Goal: Find specific page/section: Find specific page/section

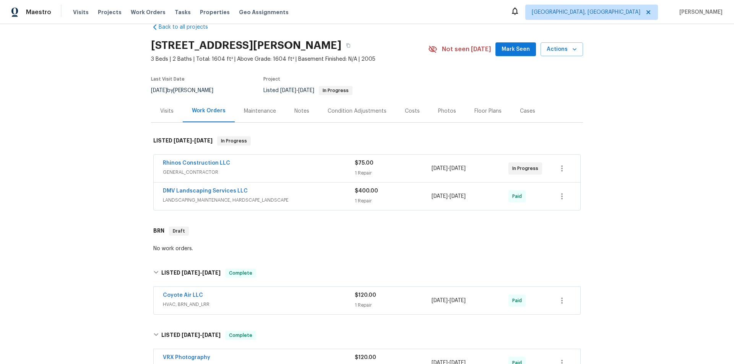
scroll to position [329, 0]
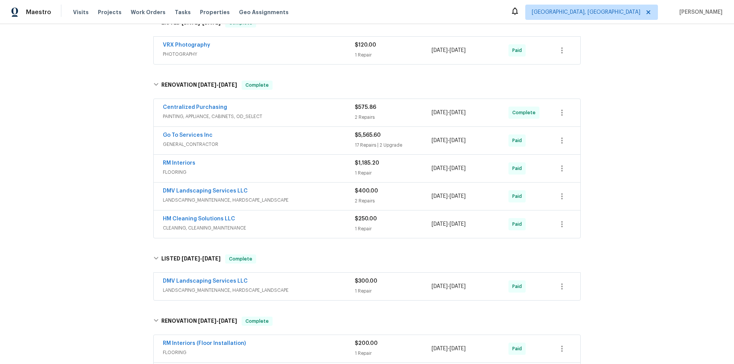
click at [98, 163] on div "Back to all projects 19707 N Pepka Ct, Maricopa, AZ 85138 3 Beds | 2 Baths | To…" at bounding box center [367, 194] width 734 height 340
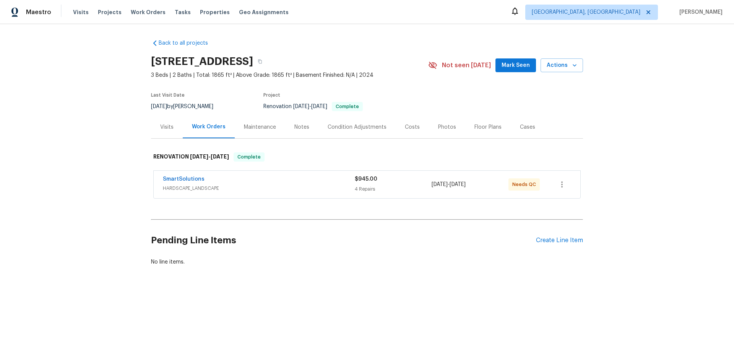
click at [108, 179] on div "Back to all projects 10180 Lakeshore Dr, Lancaster, SC 29720 3 Beds | 2 Baths |…" at bounding box center [367, 171] width 734 height 294
click at [92, 155] on div "Back to all projects 10180 Lakeshore Dr, Lancaster, SC 29720 3 Beds | 2 Baths |…" at bounding box center [367, 171] width 734 height 294
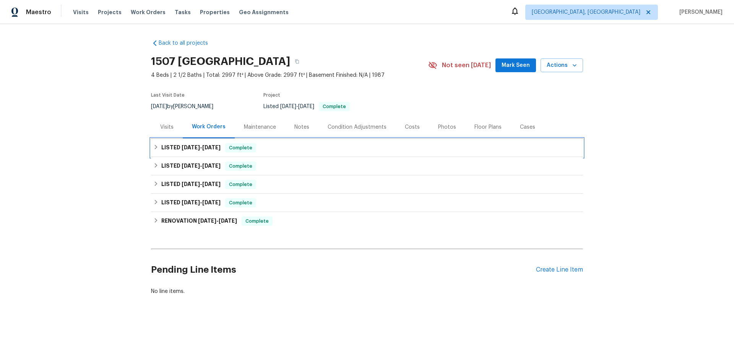
drag, startPoint x: 180, startPoint y: 146, endPoint x: 224, endPoint y: 177, distance: 53.5
click at [182, 148] on span "9/17/25" at bounding box center [191, 147] width 18 height 5
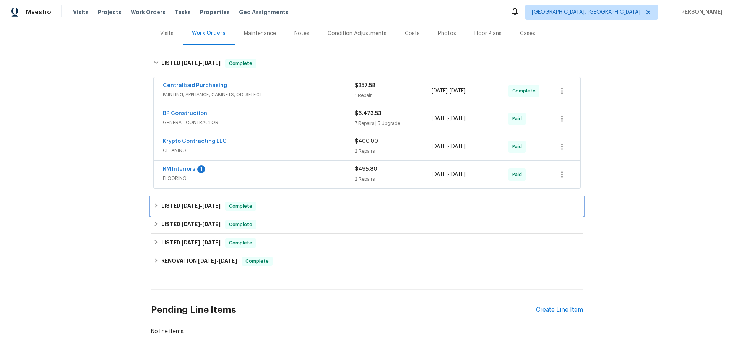
click at [172, 206] on h6 "LISTED 6/24/25 - 6/25/25" at bounding box center [190, 206] width 59 height 9
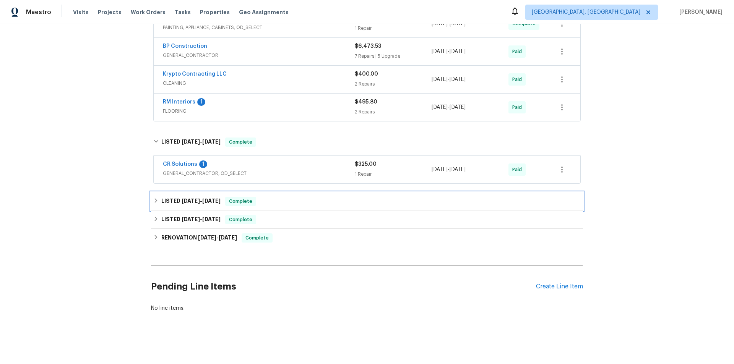
drag, startPoint x: 187, startPoint y: 198, endPoint x: 230, endPoint y: 205, distance: 43.4
click at [187, 199] on h6 "LISTED 5/29/25 - 5/31/25" at bounding box center [190, 201] width 59 height 9
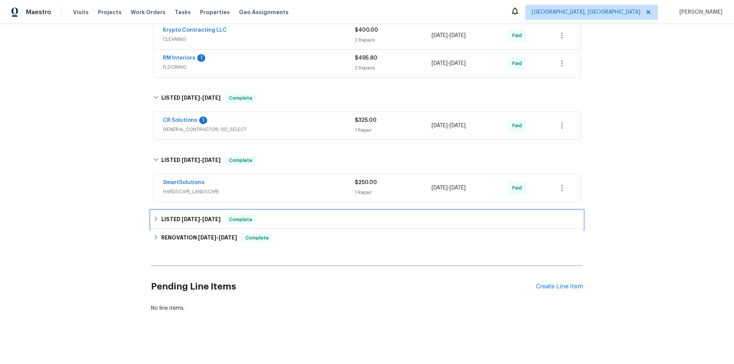
drag, startPoint x: 185, startPoint y: 208, endPoint x: 206, endPoint y: 220, distance: 23.3
click at [185, 211] on div "LISTED 5/6/25 - 5/7/25 Complete" at bounding box center [367, 220] width 432 height 18
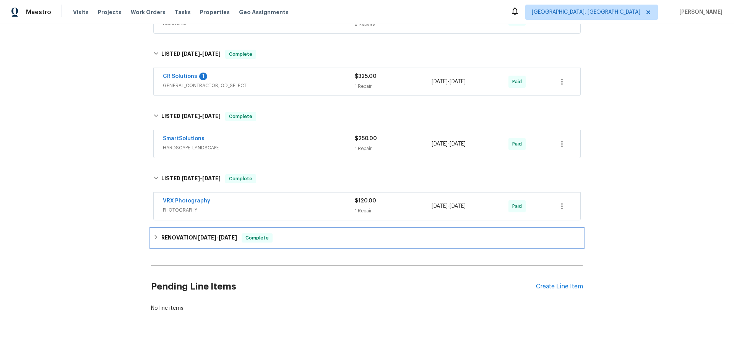
click at [186, 234] on h6 "RENOVATION 4/22/25 - 5/5/25" at bounding box center [199, 238] width 76 height 9
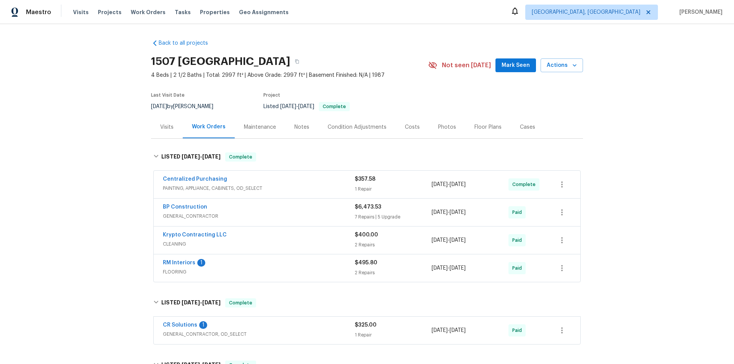
click at [117, 126] on div "Back to all projects 1507 Chadmore Ln NW, Concord, NC 28027 4 Beds | 2 1/2 Bath…" at bounding box center [367, 194] width 734 height 340
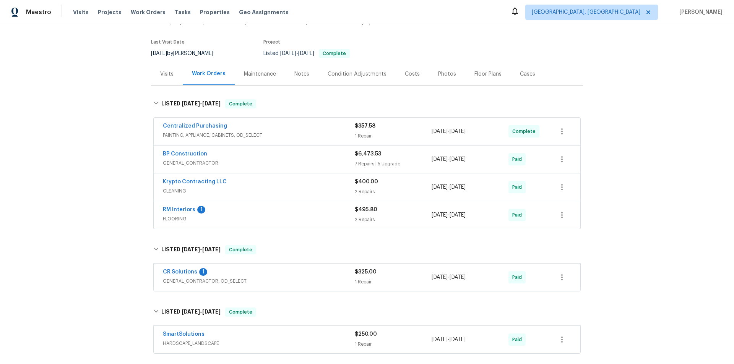
scroll to position [330, 0]
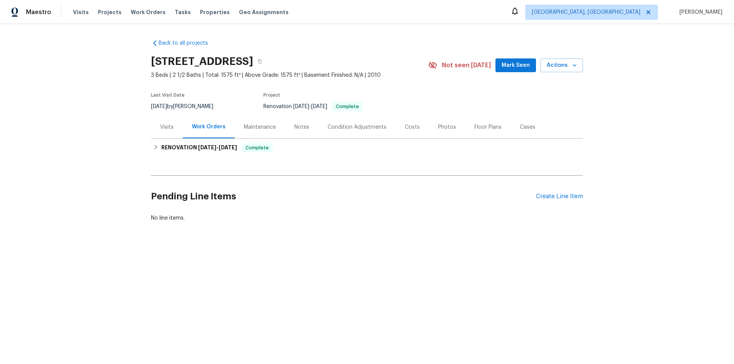
click at [76, 197] on div "Back to all projects 805 Brunswick Dr, Rock Hill, SC 29730 3 Beds | 2 1/2 Baths…" at bounding box center [367, 149] width 734 height 250
drag, startPoint x: 148, startPoint y: 152, endPoint x: 153, endPoint y: 149, distance: 5.8
click at [153, 149] on div "RENOVATION 9/22/25 - 10/6/25 Complete" at bounding box center [367, 148] width 432 height 18
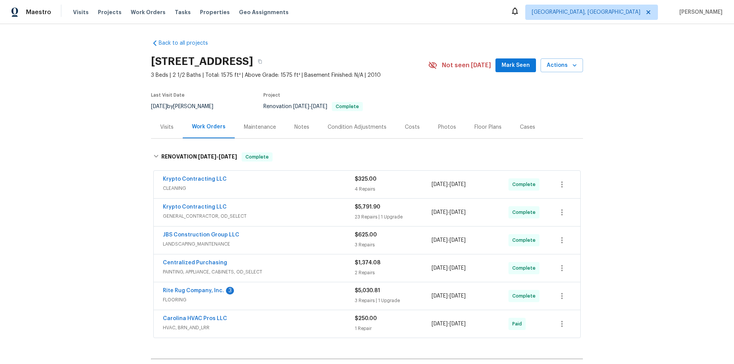
click at [99, 144] on div "Back to all projects 805 Brunswick Dr, Rock Hill, SC 29730 3 Beds | 2 1/2 Baths…" at bounding box center [367, 194] width 734 height 340
click at [77, 230] on div "Back to all projects 805 Brunswick Dr, Rock Hill, SC 29730 3 Beds | 2 1/2 Baths…" at bounding box center [367, 194] width 734 height 340
click at [113, 109] on div "Back to all projects 805 Brunswick Dr, Rock Hill, SC 29730 3 Beds | 2 1/2 Baths…" at bounding box center [367, 194] width 734 height 340
click at [122, 161] on div "Back to all projects 805 Brunswick Dr, Rock Hill, SC 29730 3 Beds | 2 1/2 Baths…" at bounding box center [367, 194] width 734 height 340
click at [89, 152] on div "Back to all projects 805 Brunswick Dr, Rock Hill, SC 29730 3 Beds | 2 1/2 Baths…" at bounding box center [367, 194] width 734 height 340
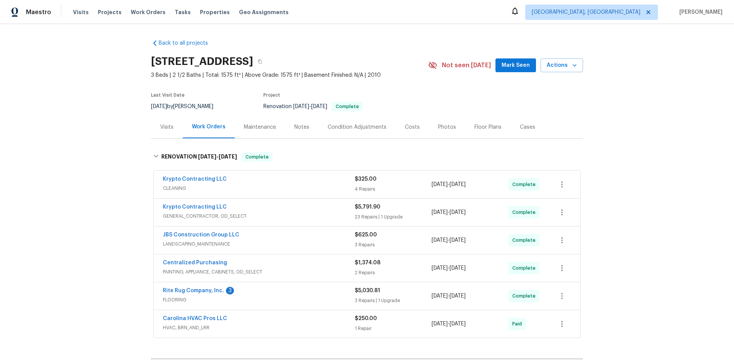
click at [101, 145] on div "Back to all projects 805 Brunswick Dr, Rock Hill, SC 29730 3 Beds | 2 1/2 Baths…" at bounding box center [367, 194] width 734 height 340
drag, startPoint x: 52, startPoint y: 185, endPoint x: 58, endPoint y: 182, distance: 6.7
click at [58, 182] on div "Back to all projects 805 Brunswick Dr, Rock Hill, SC 29730 3 Beds | 2 1/2 Baths…" at bounding box center [367, 194] width 734 height 340
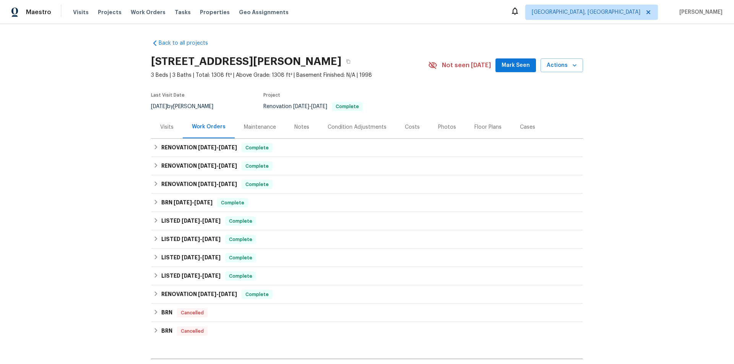
click at [119, 184] on div "Back to all projects 17 Cedars Glen Pl, Villa Rica, GA 30180 3 Beds | 3 Baths |…" at bounding box center [367, 194] width 734 height 340
click at [172, 146] on h6 "RENOVATION 9/23/25 - 9/27/25" at bounding box center [199, 147] width 76 height 9
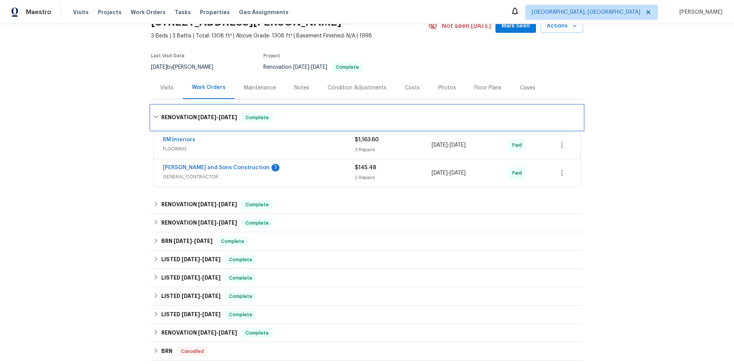
scroll to position [76, 0]
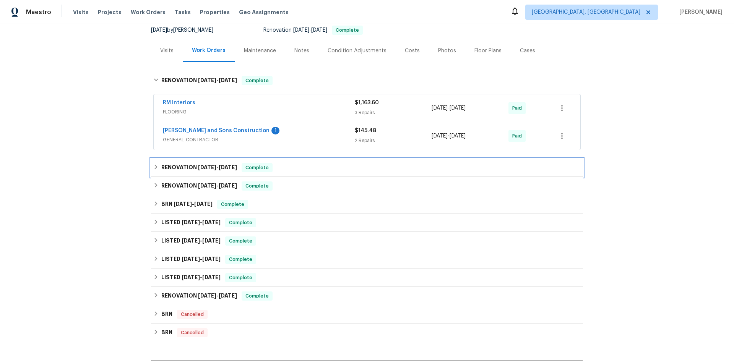
click at [169, 172] on div "RENOVATION 9/18/25 - 9/26/25 Complete" at bounding box center [367, 168] width 432 height 18
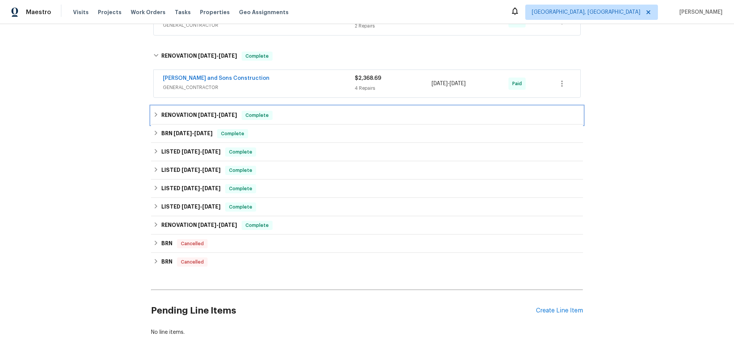
click at [178, 119] on h6 "RENOVATION 8/4/25 - 8/22/25" at bounding box center [199, 115] width 76 height 9
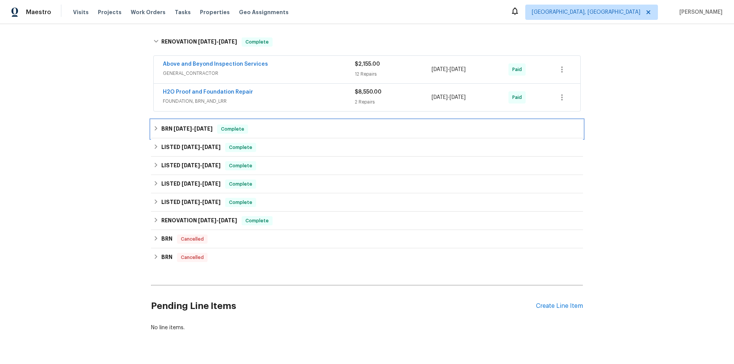
drag, startPoint x: 183, startPoint y: 123, endPoint x: 200, endPoint y: 146, distance: 28.8
click at [182, 124] on div "BRN 7/16/25 - 7/18/25 Complete" at bounding box center [367, 129] width 432 height 18
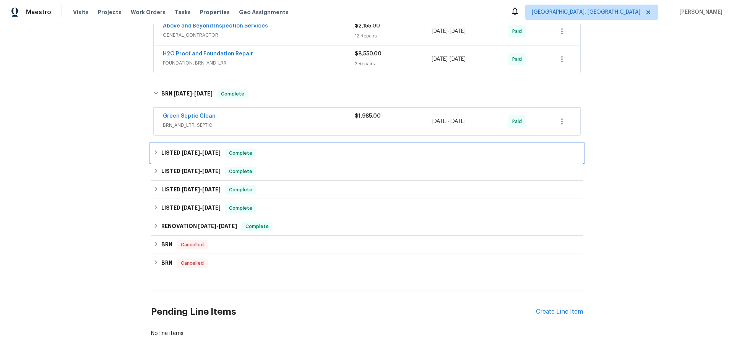
drag, startPoint x: 180, startPoint y: 154, endPoint x: 207, endPoint y: 181, distance: 38.4
click at [181, 156] on h6 "LISTED 7/11/25 - 7/20/25" at bounding box center [190, 153] width 59 height 9
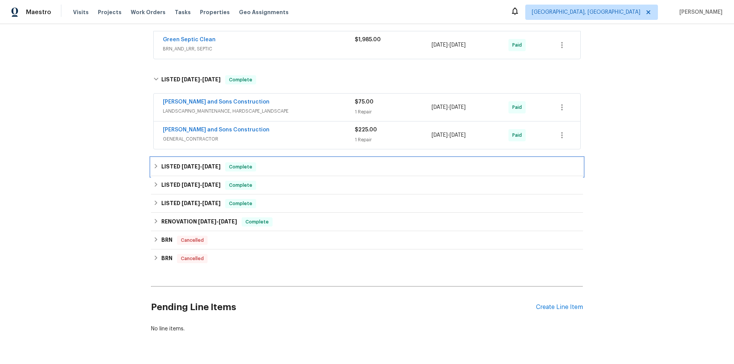
drag, startPoint x: 169, startPoint y: 166, endPoint x: 186, endPoint y: 182, distance: 23.8
click at [169, 165] on h6 "LISTED 5/20/25 - 5/27/25" at bounding box center [190, 167] width 59 height 9
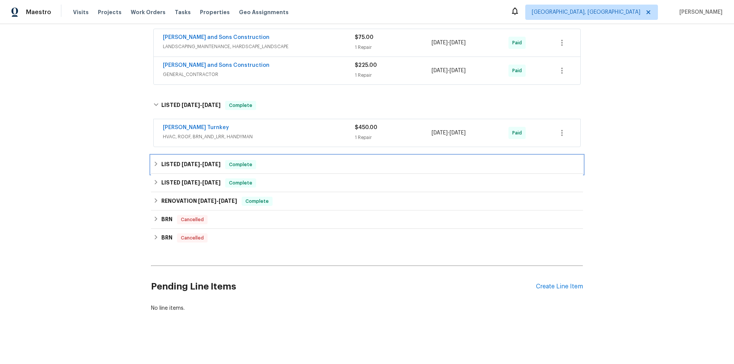
click at [173, 165] on h6 "LISTED 3/9/25 - 3/14/25" at bounding box center [190, 164] width 59 height 9
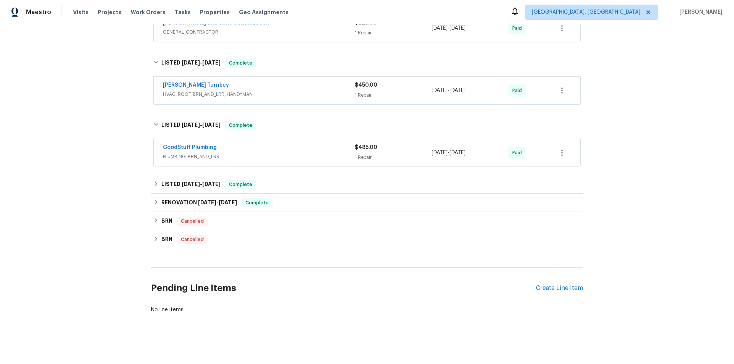
click at [167, 181] on h6 "LISTED 2/8/25 - 2/17/25" at bounding box center [190, 184] width 59 height 9
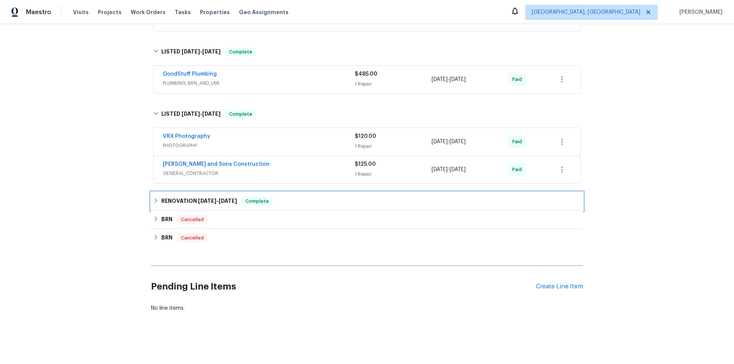
click at [175, 200] on h6 "RENOVATION 1/30/25 - 2/6/25" at bounding box center [199, 201] width 76 height 9
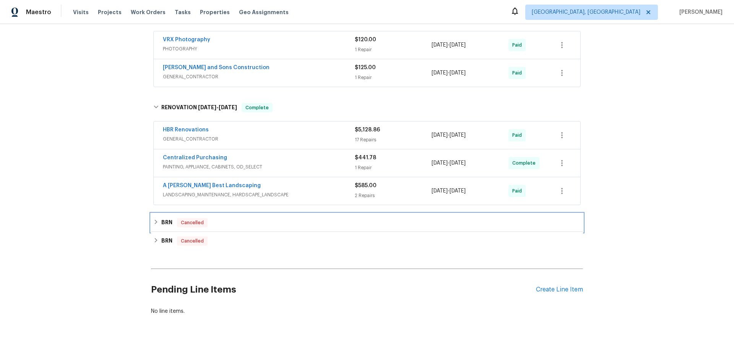
click at [164, 222] on h6 "BRN" at bounding box center [166, 222] width 11 height 9
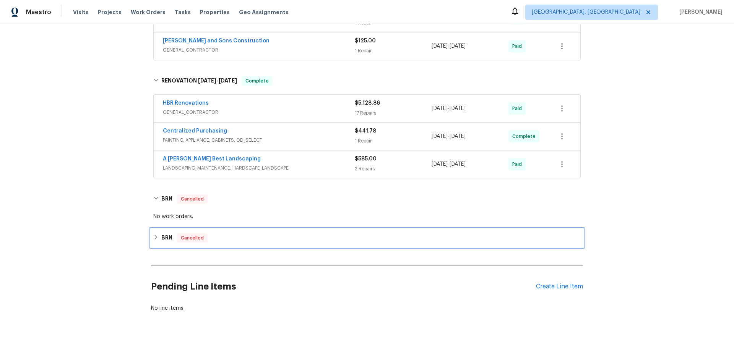
drag, startPoint x: 164, startPoint y: 240, endPoint x: 136, endPoint y: 242, distance: 27.6
click at [163, 239] on div "BRN Cancelled" at bounding box center [367, 238] width 432 height 18
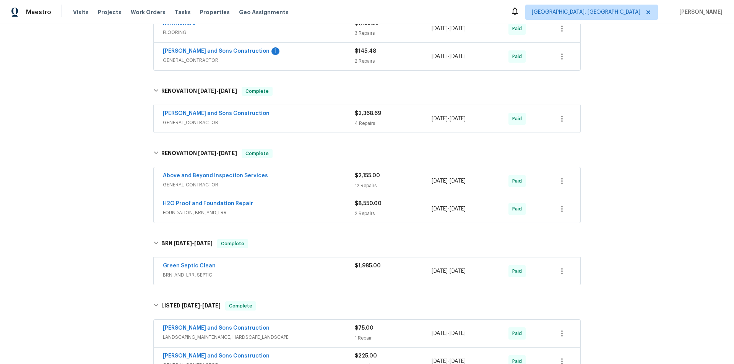
scroll to position [0, 0]
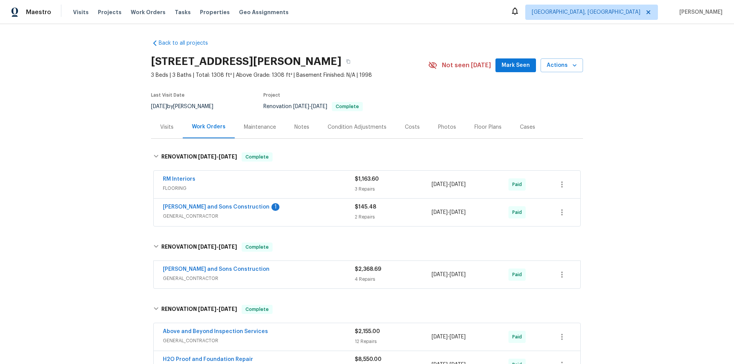
click at [89, 162] on div "Back to all projects 17 Cedars Glen Pl, Villa Rica, GA 30180 3 Beds | 3 Baths |…" at bounding box center [367, 194] width 734 height 340
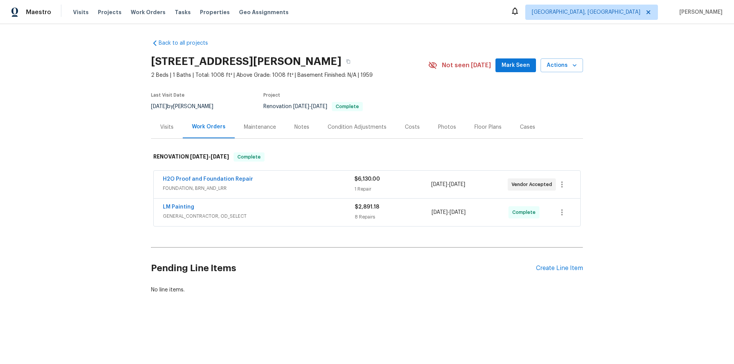
click at [120, 156] on div "Back to all projects [STREET_ADDRESS] 2 Beds | 1 Baths | Total: 1008 ft² | Abov…" at bounding box center [367, 185] width 734 height 322
drag, startPoint x: 93, startPoint y: 112, endPoint x: 82, endPoint y: 116, distance: 12.0
click at [83, 116] on div "Back to all projects [STREET_ADDRESS] 2 Beds | 1 Baths | Total: 1008 ft² | Abov…" at bounding box center [367, 185] width 734 height 322
